Goal: Information Seeking & Learning: Learn about a topic

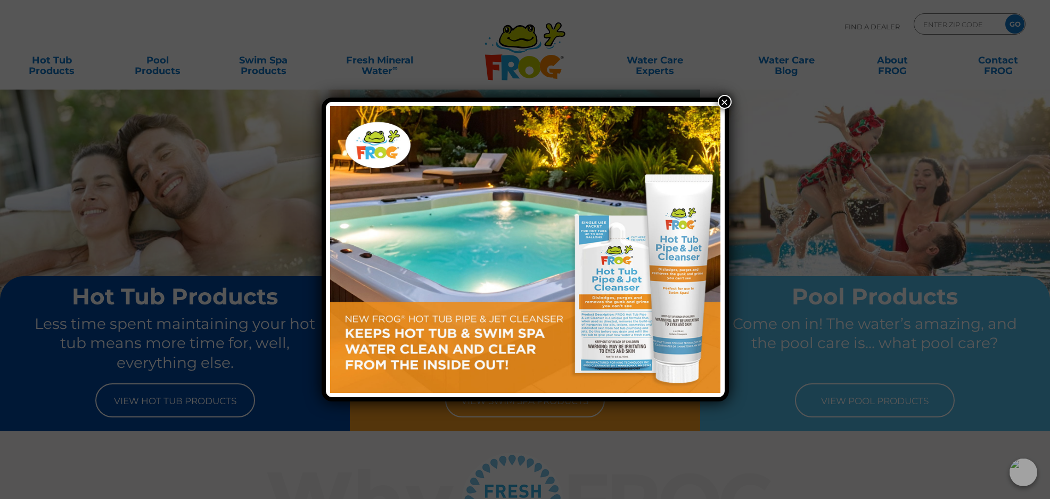
click at [727, 102] on button "×" at bounding box center [725, 102] width 14 height 14
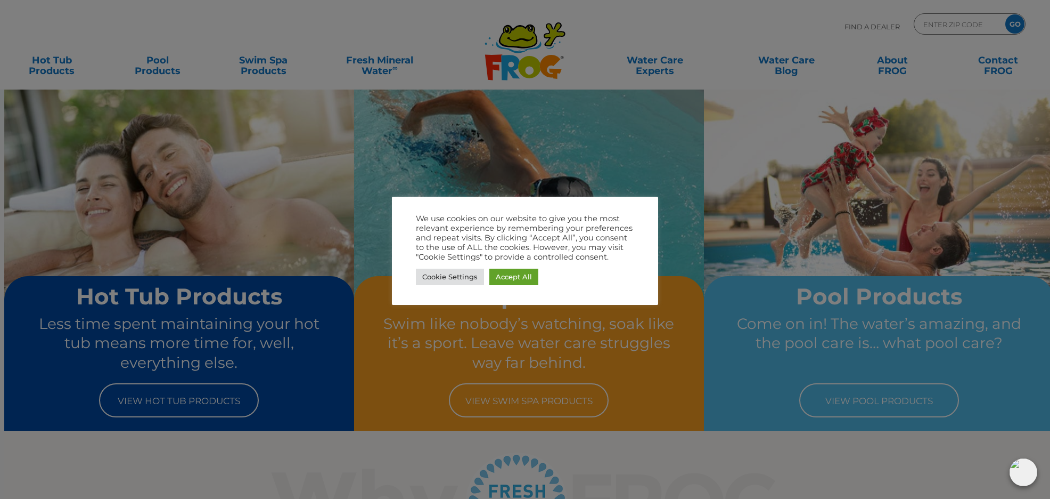
click at [66, 70] on div at bounding box center [525, 249] width 1050 height 499
click at [504, 276] on link "Accept All" at bounding box center [514, 276] width 49 height 17
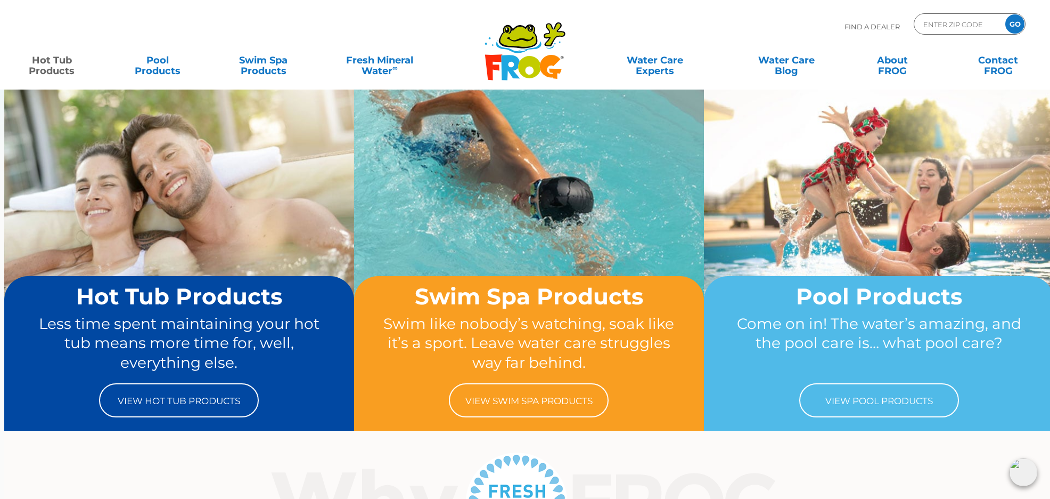
click at [53, 57] on link "Hot Tub Products" at bounding box center [52, 60] width 83 height 21
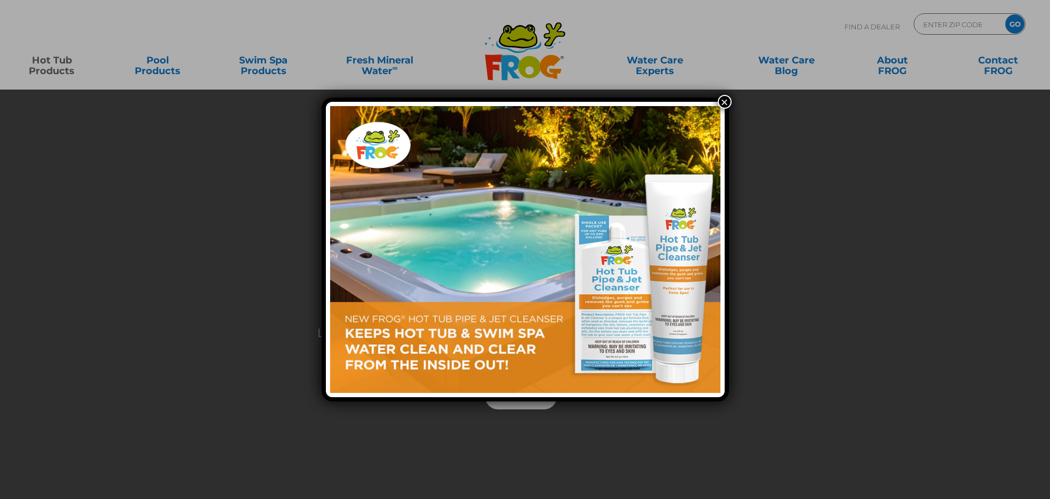
click at [728, 102] on button "×" at bounding box center [725, 102] width 14 height 14
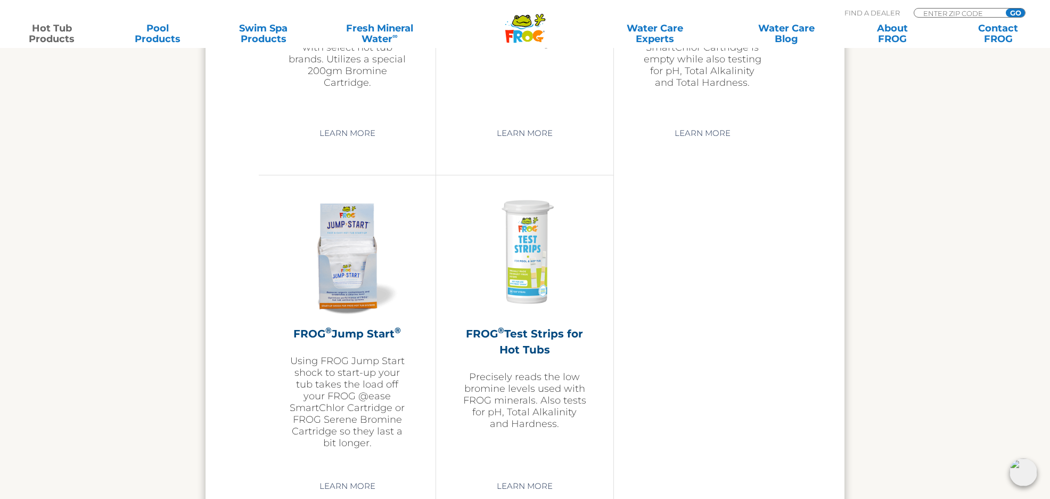
scroll to position [2511, 0]
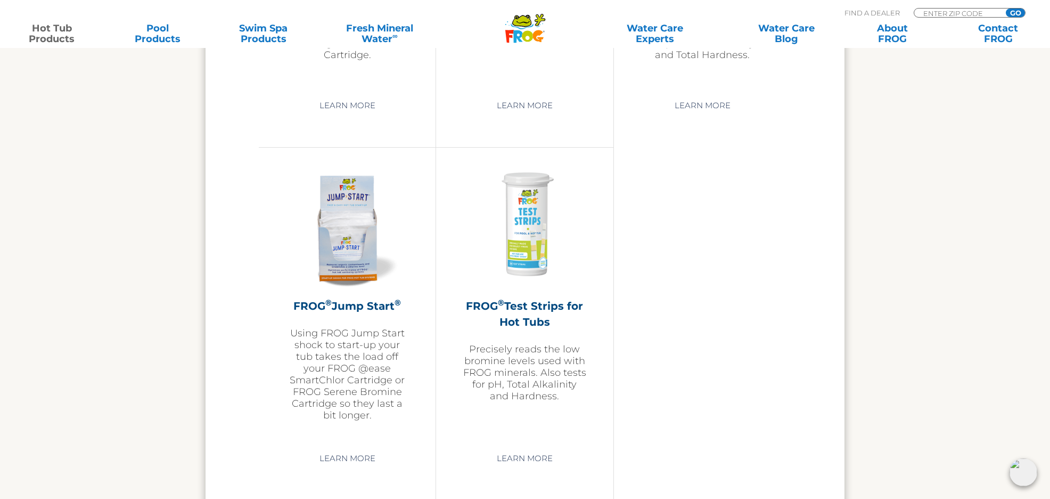
click at [275, 355] on div "FROG ® Jump Start ® Using FROG Jump Start shock to start-up your tub takes the …" at bounding box center [347, 323] width 177 height 353
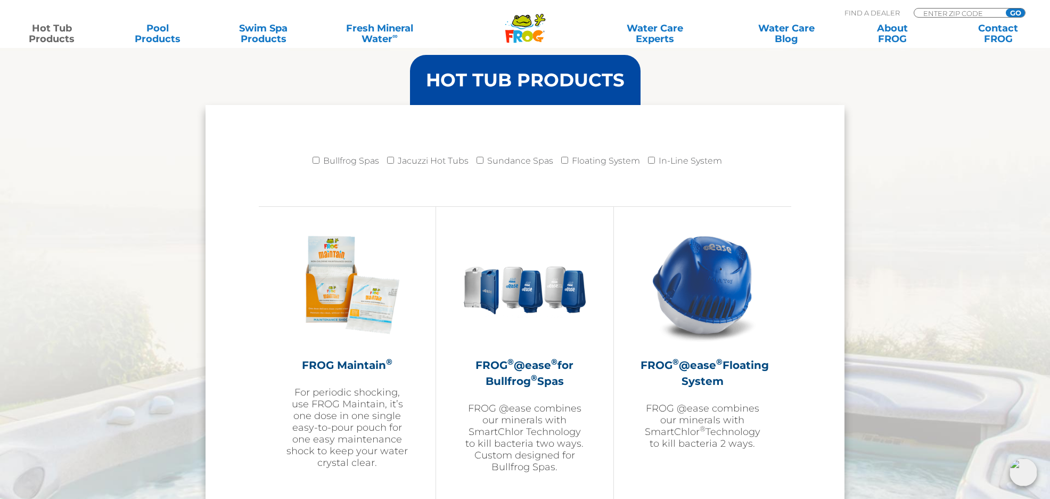
scroll to position [1040, 0]
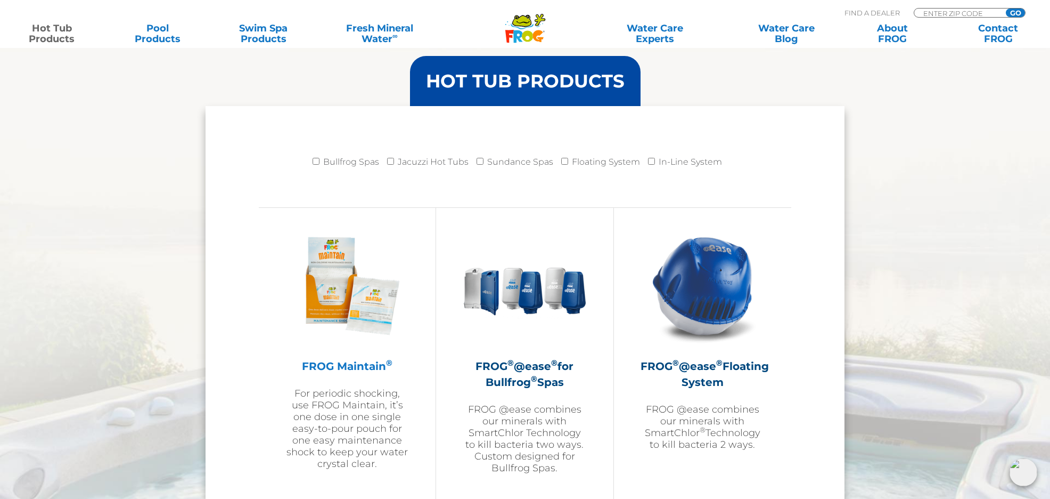
click at [351, 364] on h2 "FROG Maintain ®" at bounding box center [348, 366] width 124 height 16
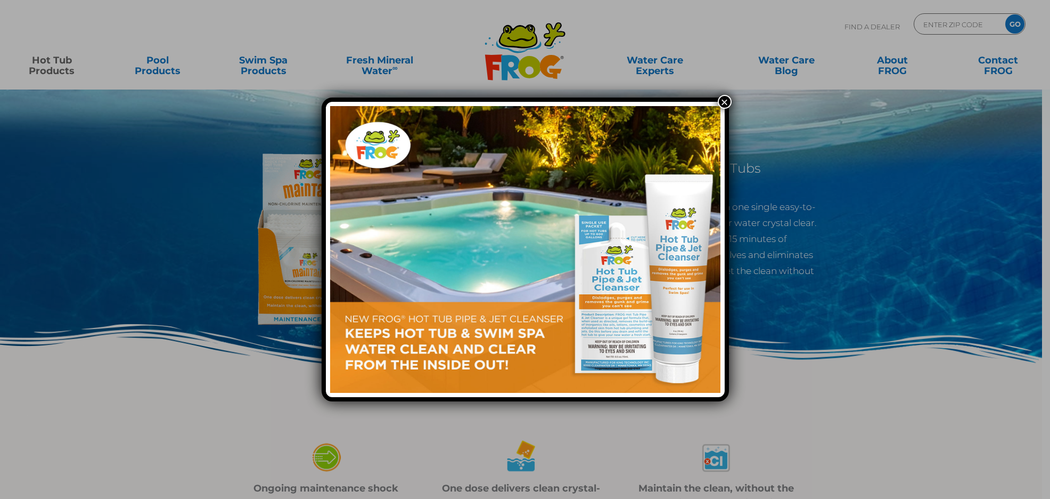
click at [726, 99] on button "×" at bounding box center [725, 102] width 14 height 14
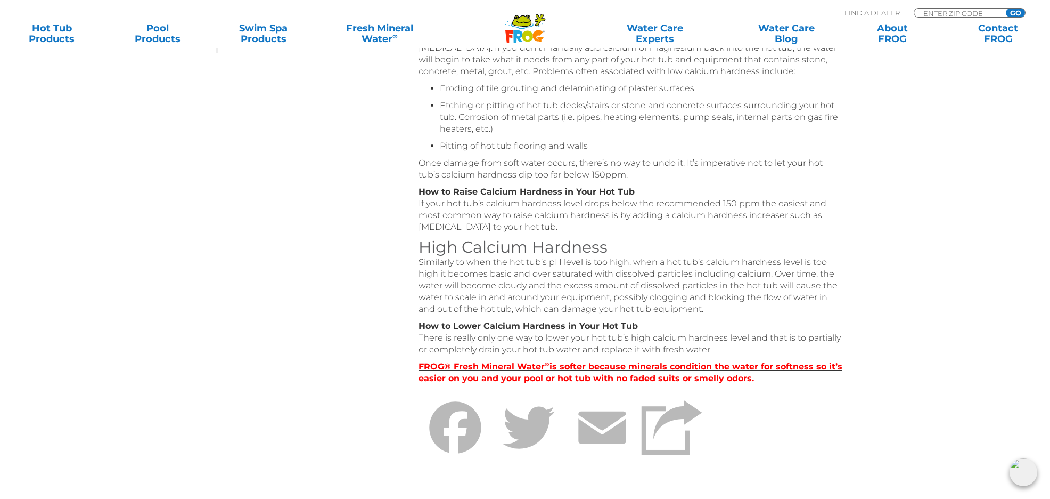
scroll to position [285, 0]
